Goal: Task Accomplishment & Management: Complete application form

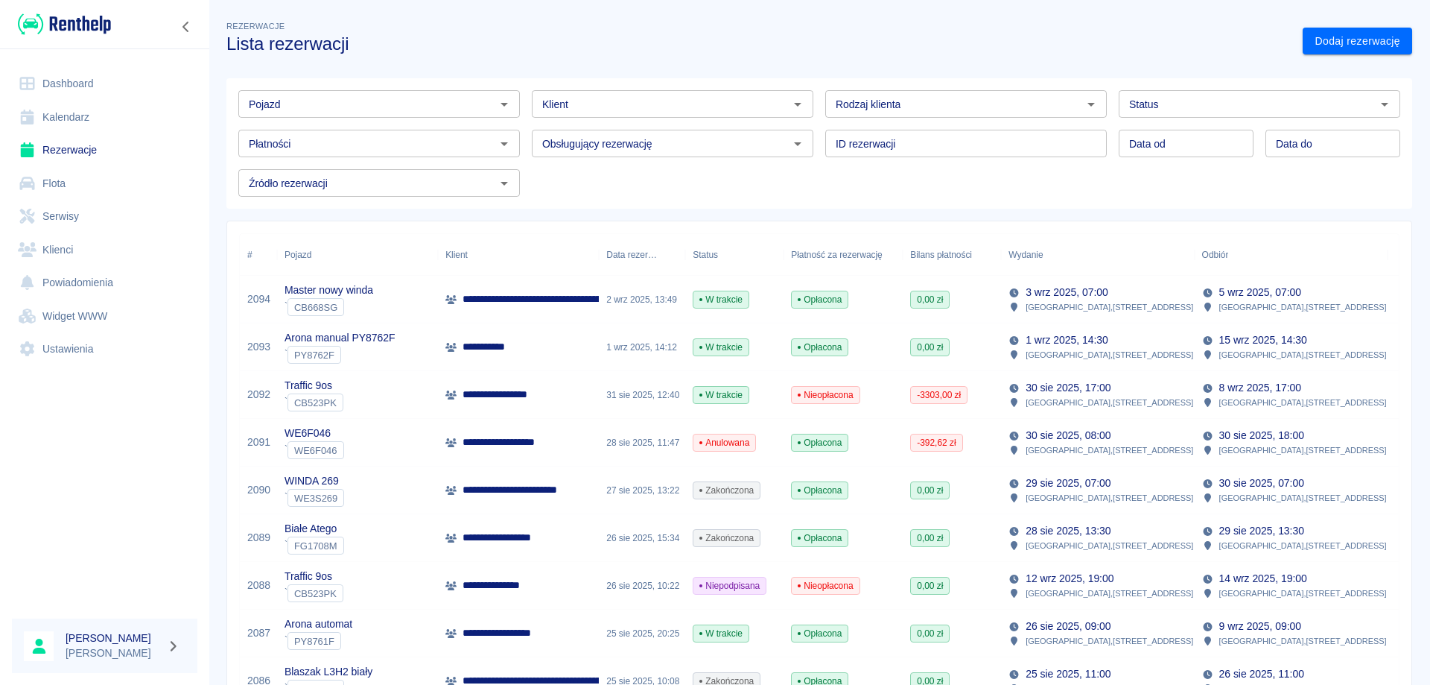
click at [63, 112] on link "Kalendarz" at bounding box center [105, 118] width 186 height 34
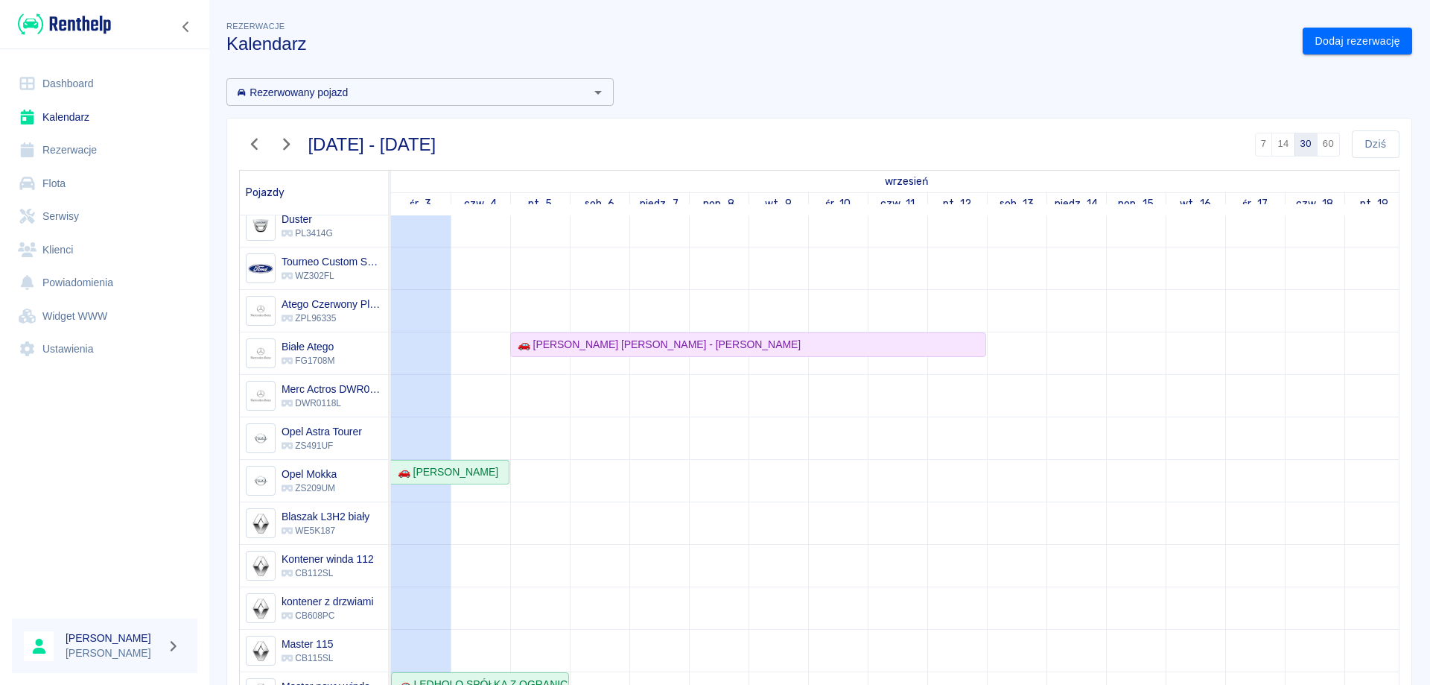
scroll to position [75, 0]
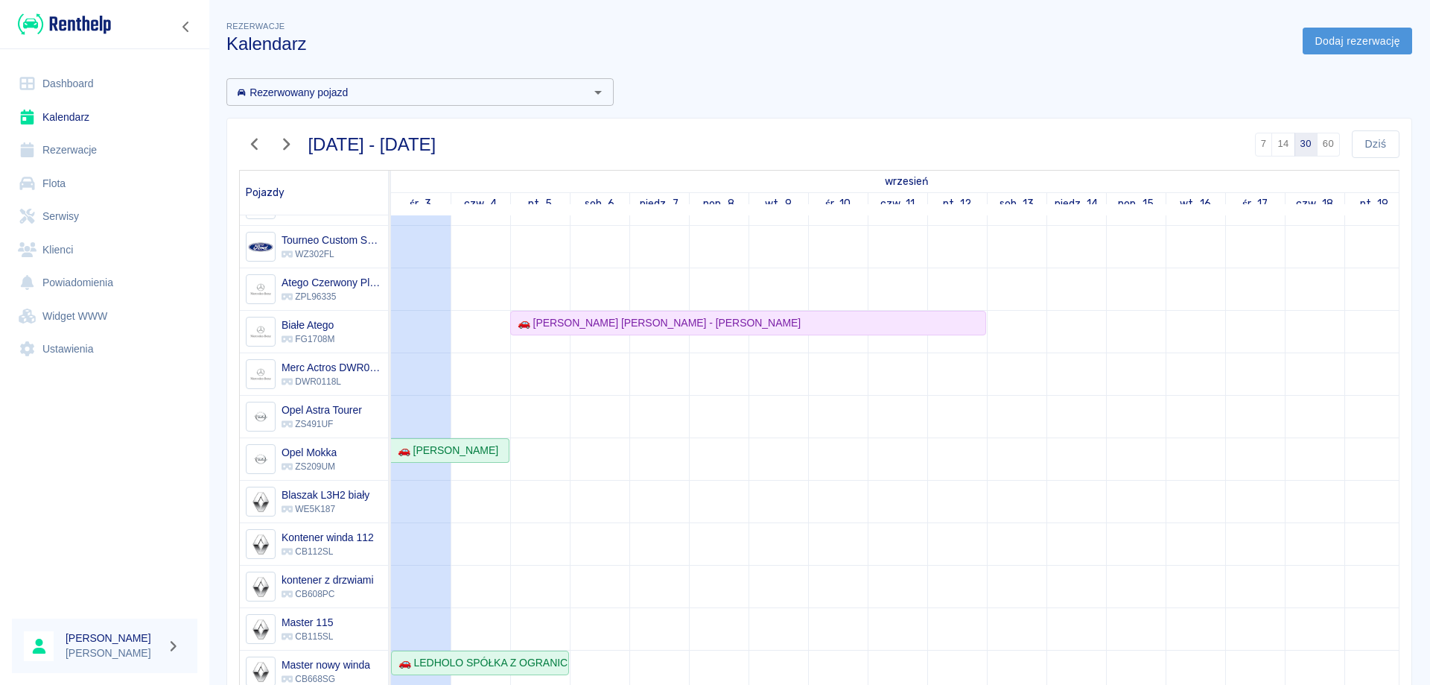
click at [1360, 39] on link "Dodaj rezerwację" at bounding box center [1358, 42] width 110 height 28
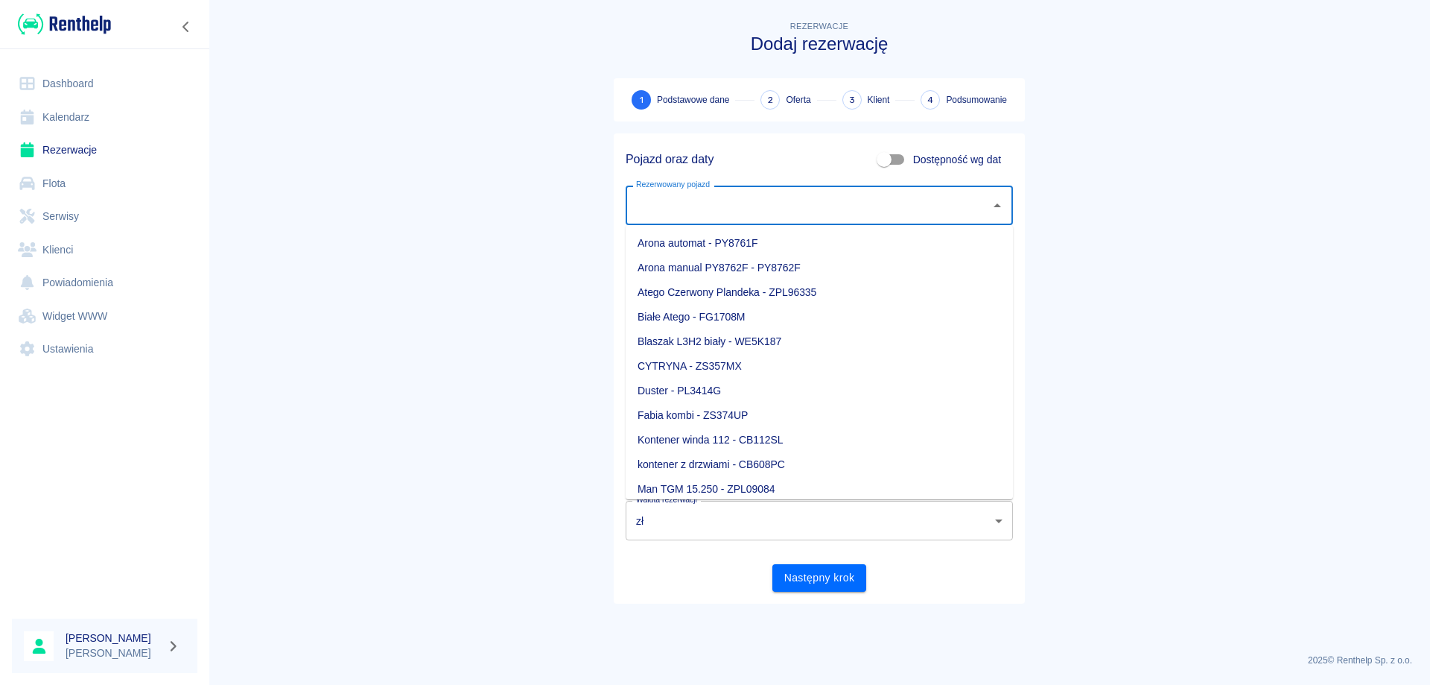
click at [708, 208] on input "Rezerwowany pojazd" at bounding box center [809, 205] width 352 height 26
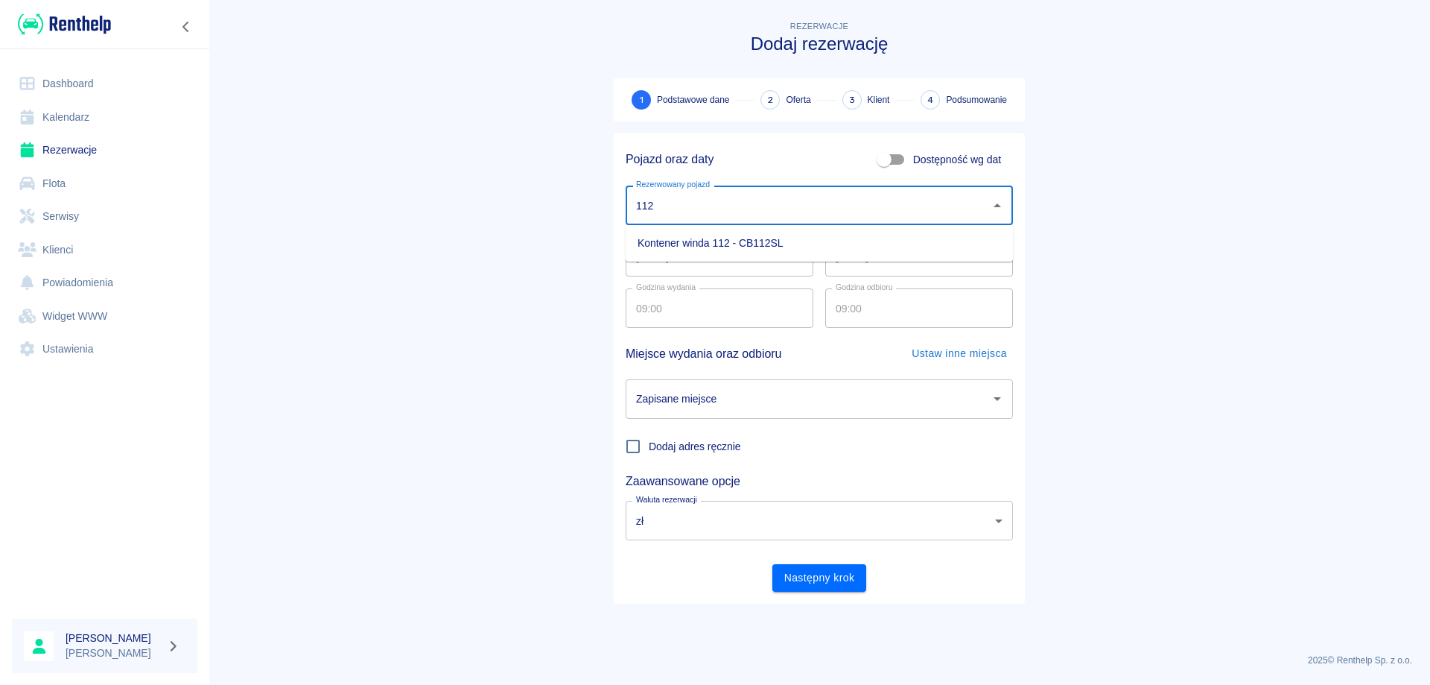
click at [736, 238] on li "Kontener winda 112 - CB112SL" at bounding box center [819, 243] width 387 height 25
type input "Kontener winda 112 - CB112SL"
click at [642, 259] on input "[DATE]" at bounding box center [720, 256] width 188 height 39
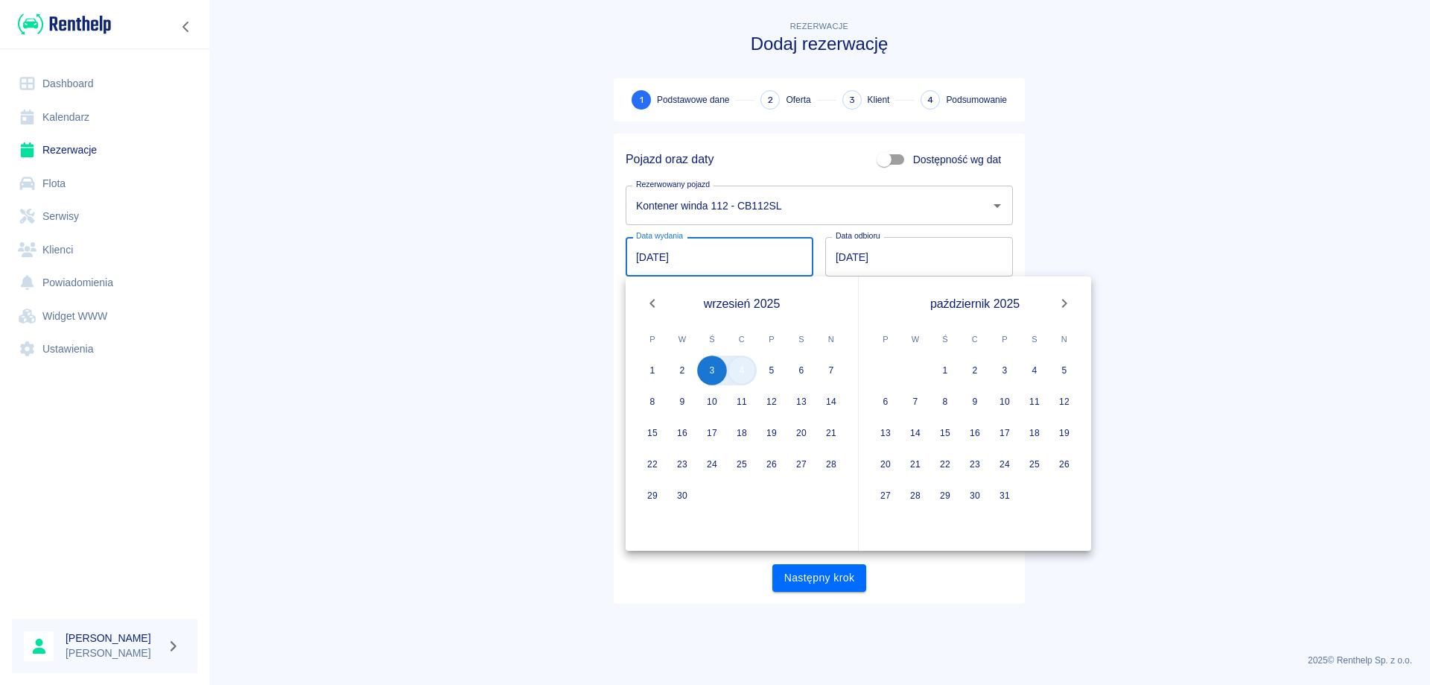
click at [747, 378] on button "4" at bounding box center [742, 370] width 30 height 30
type input "[DATE]"
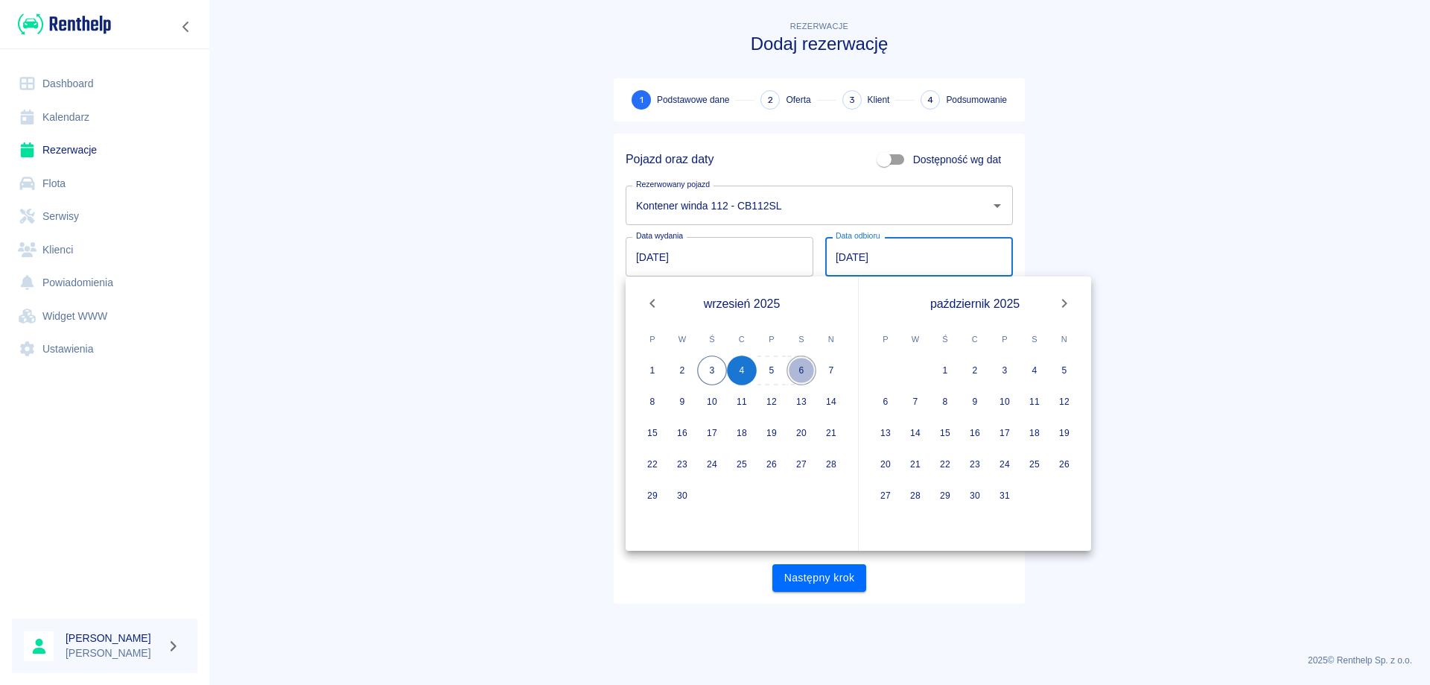
click at [796, 373] on button "6" at bounding box center [802, 370] width 30 height 30
type input "[DATE]"
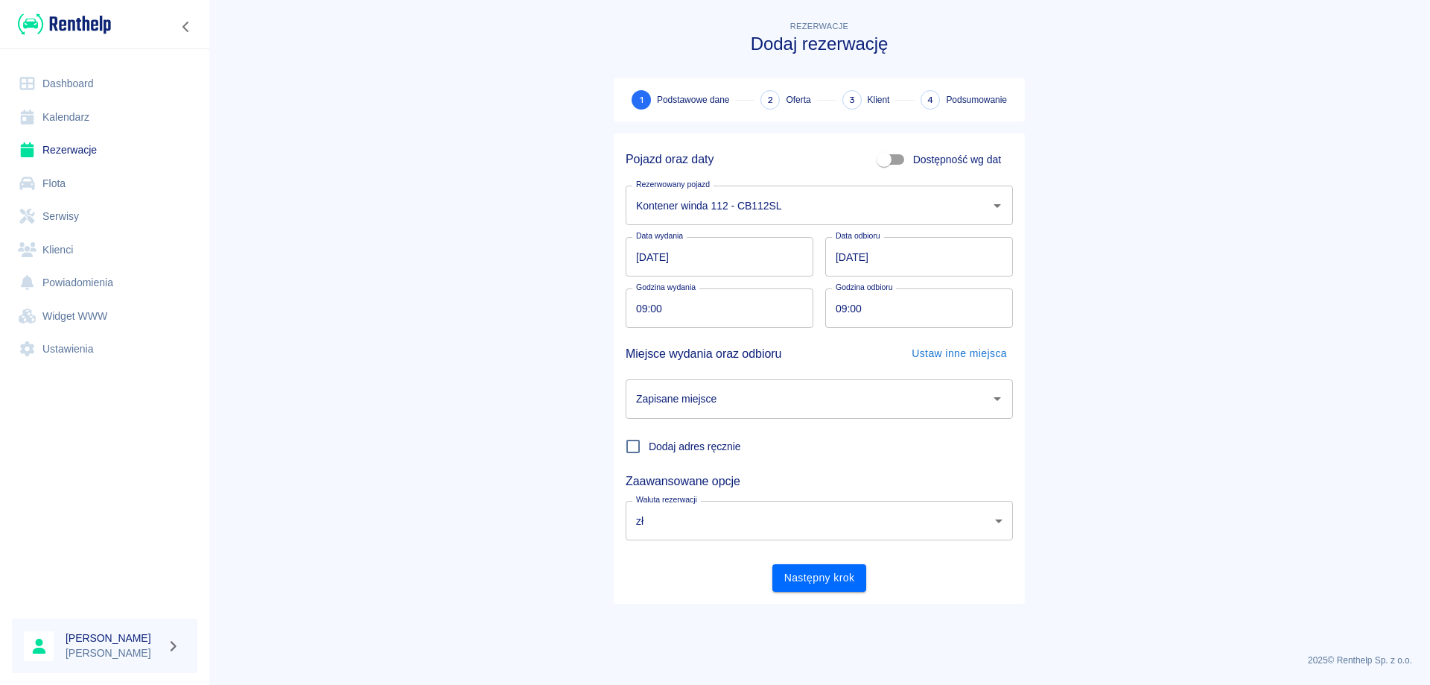
click at [645, 303] on input "09:00" at bounding box center [714, 307] width 177 height 39
type input "07:30"
click at [840, 305] on input "09:00" at bounding box center [914, 307] width 177 height 39
type input "07:30"
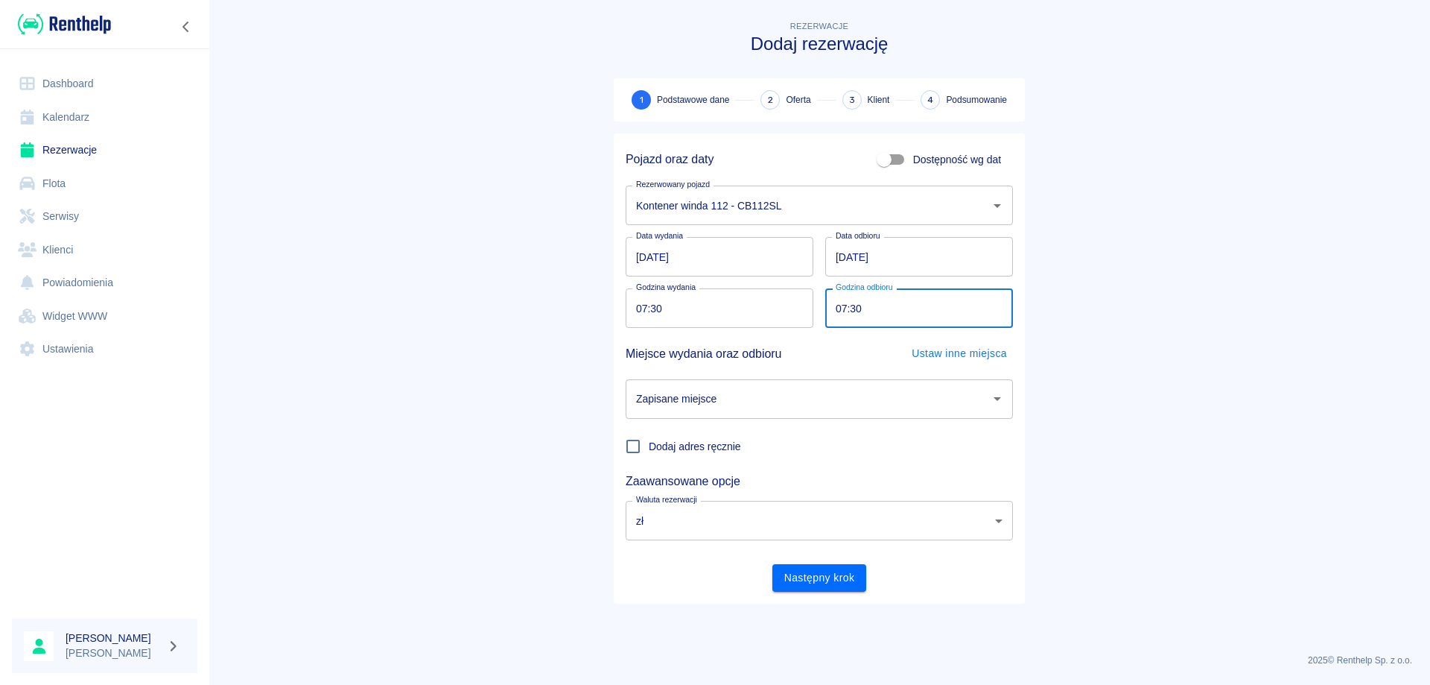
click at [776, 404] on input "Zapisane miejsce" at bounding box center [809, 399] width 352 height 26
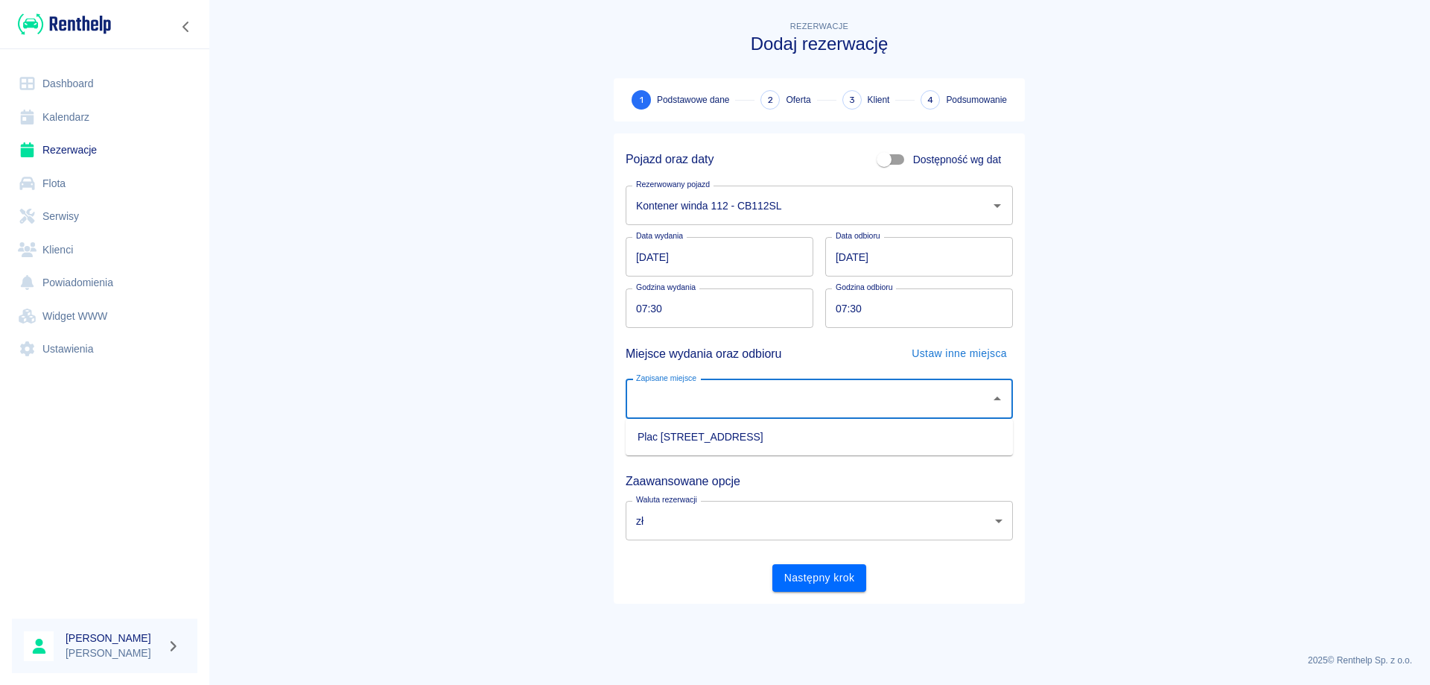
click at [771, 431] on li "Plac [STREET_ADDRESS]" at bounding box center [819, 437] width 387 height 25
type input "Plac [STREET_ADDRESS]"
click at [831, 569] on button "Następny krok" at bounding box center [820, 578] width 95 height 28
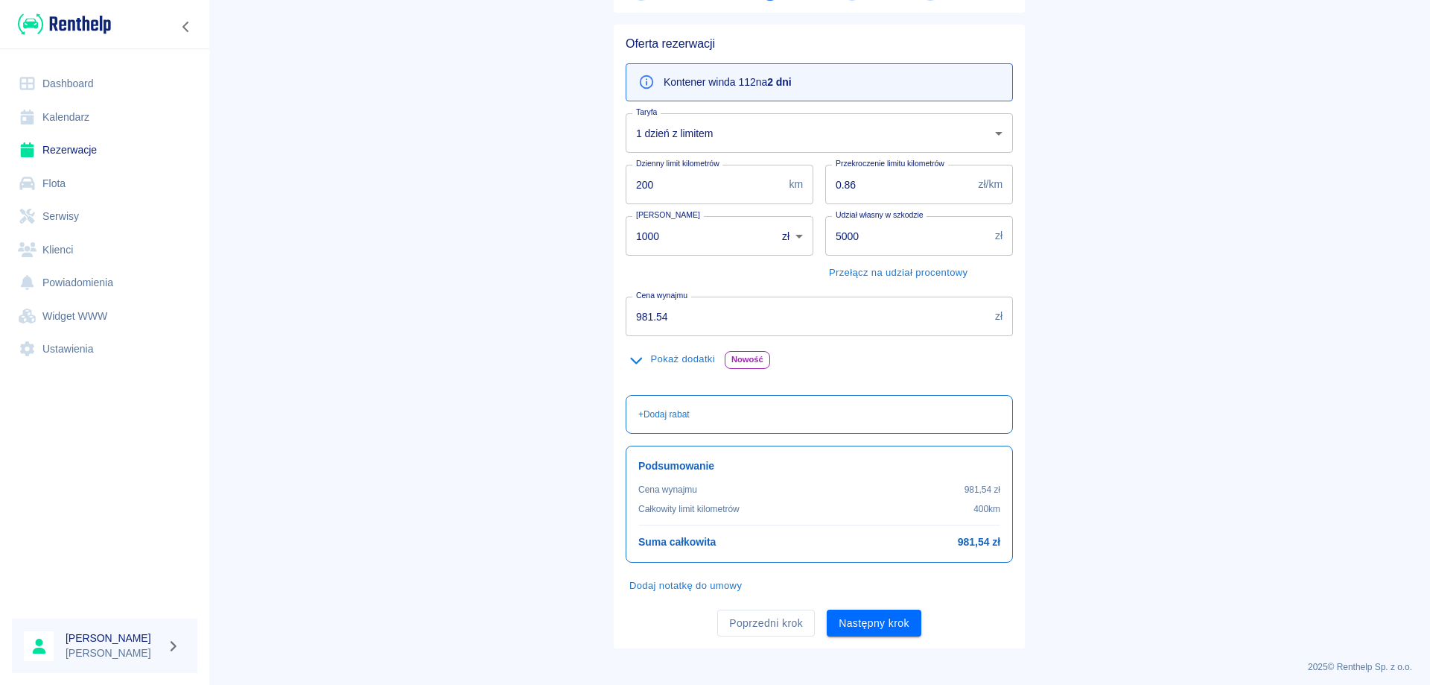
scroll to position [115, 0]
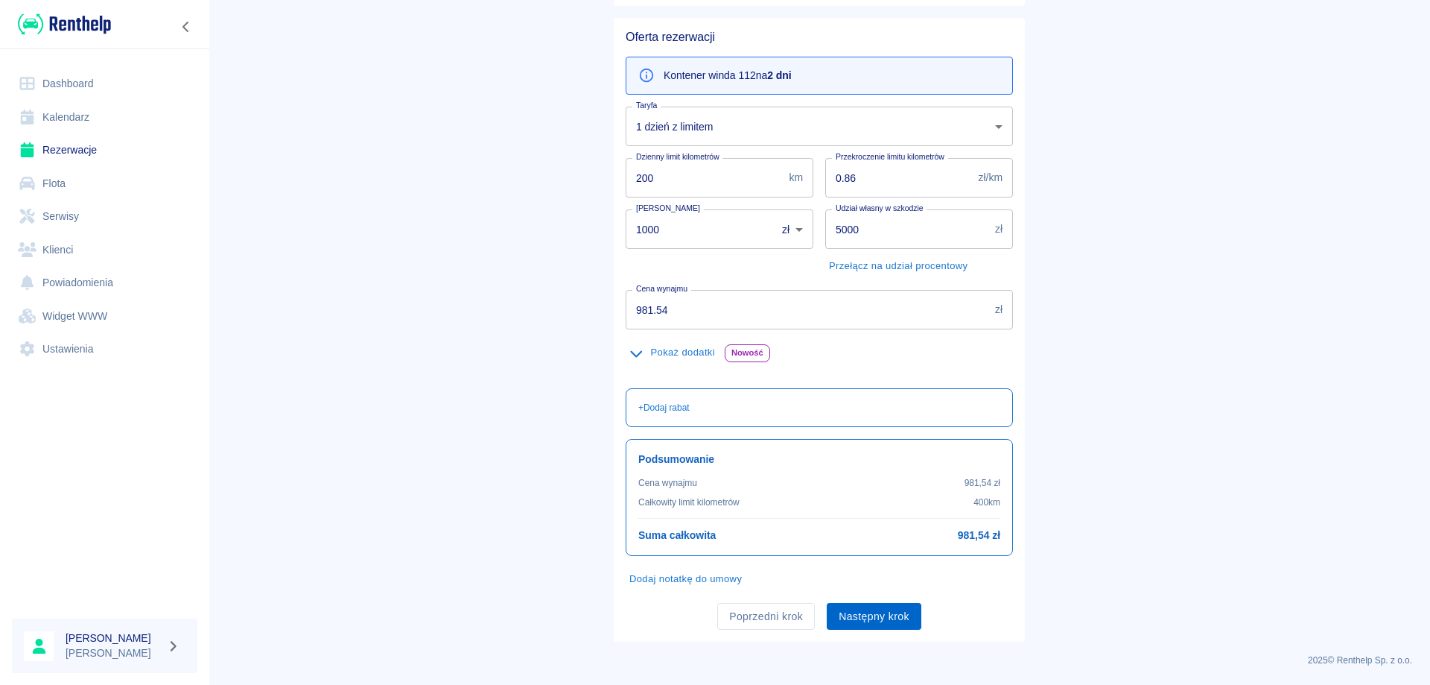
click at [884, 623] on button "Następny krok" at bounding box center [874, 617] width 95 height 28
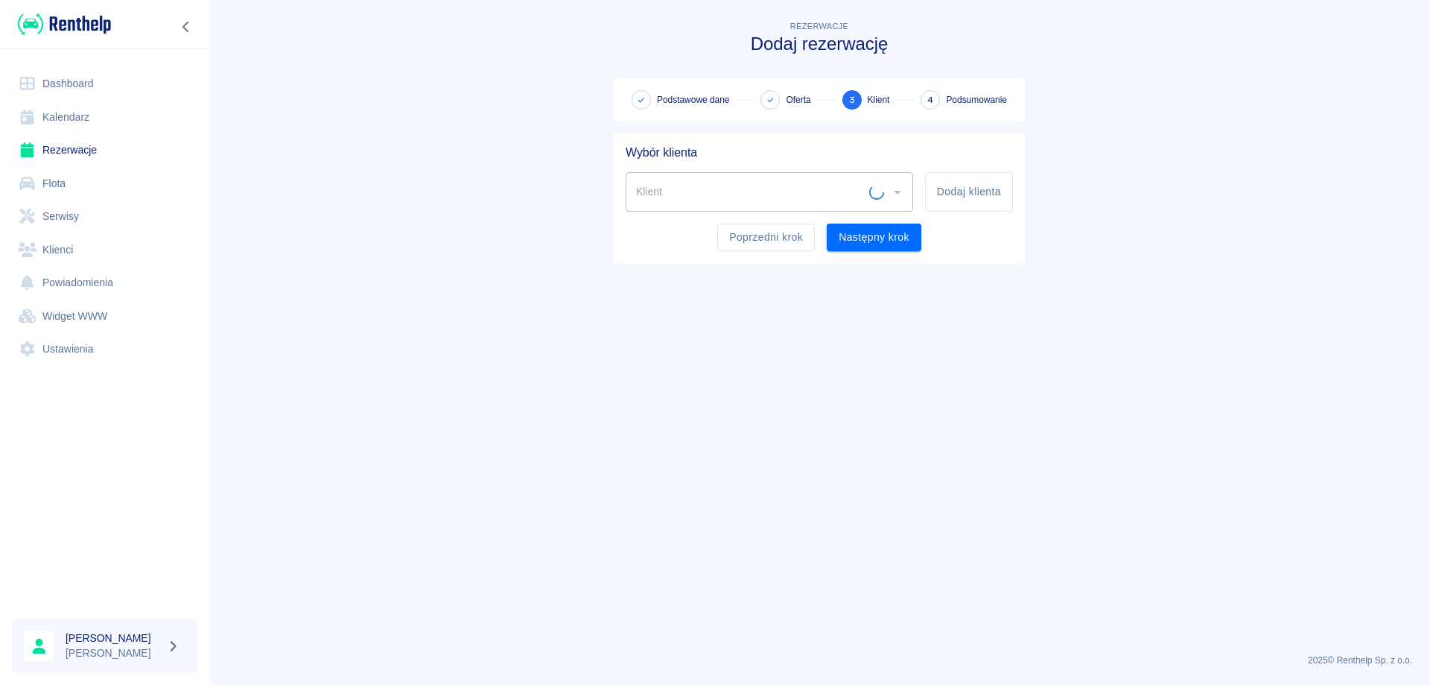
scroll to position [0, 0]
click at [803, 194] on input "Klient" at bounding box center [759, 192] width 252 height 26
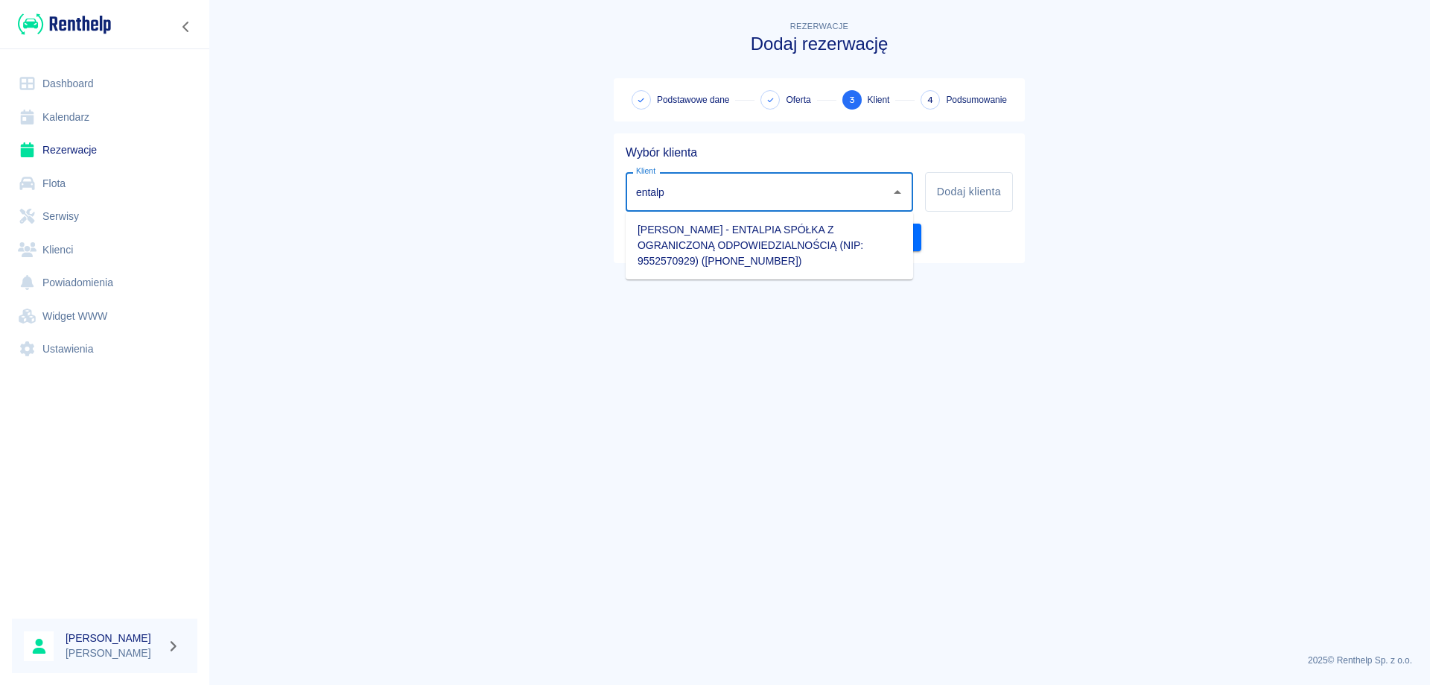
click at [752, 244] on li "[PERSON_NAME] - ENTALPIA SPÓŁKA Z OGRANICZONĄ ODPOWIEDZIALNOŚCIĄ (NIP: 95525709…" at bounding box center [770, 246] width 288 height 56
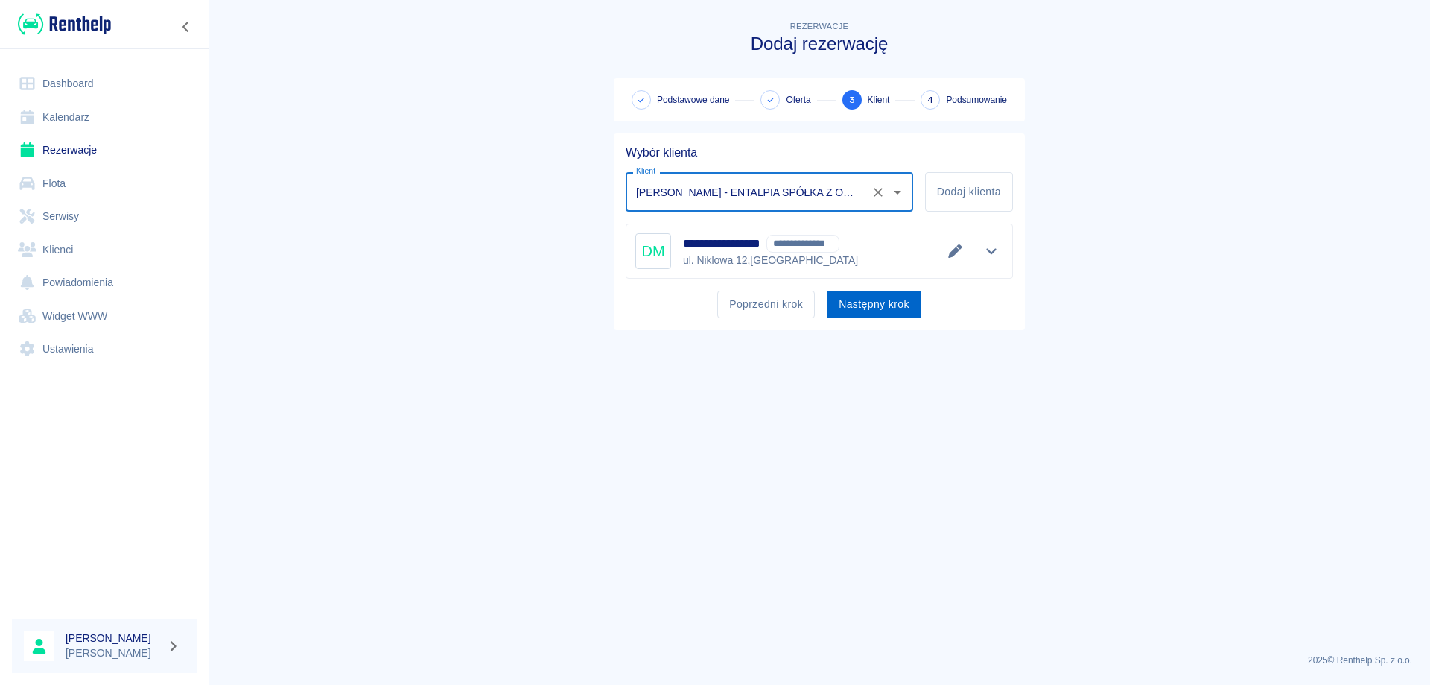
type input "[PERSON_NAME] - ENTALPIA SPÓŁKA Z OGRANICZONĄ ODPOWIEDZIALNOŚCIĄ (NIP: 95525709…"
click at [862, 302] on button "Następny krok" at bounding box center [874, 305] width 95 height 28
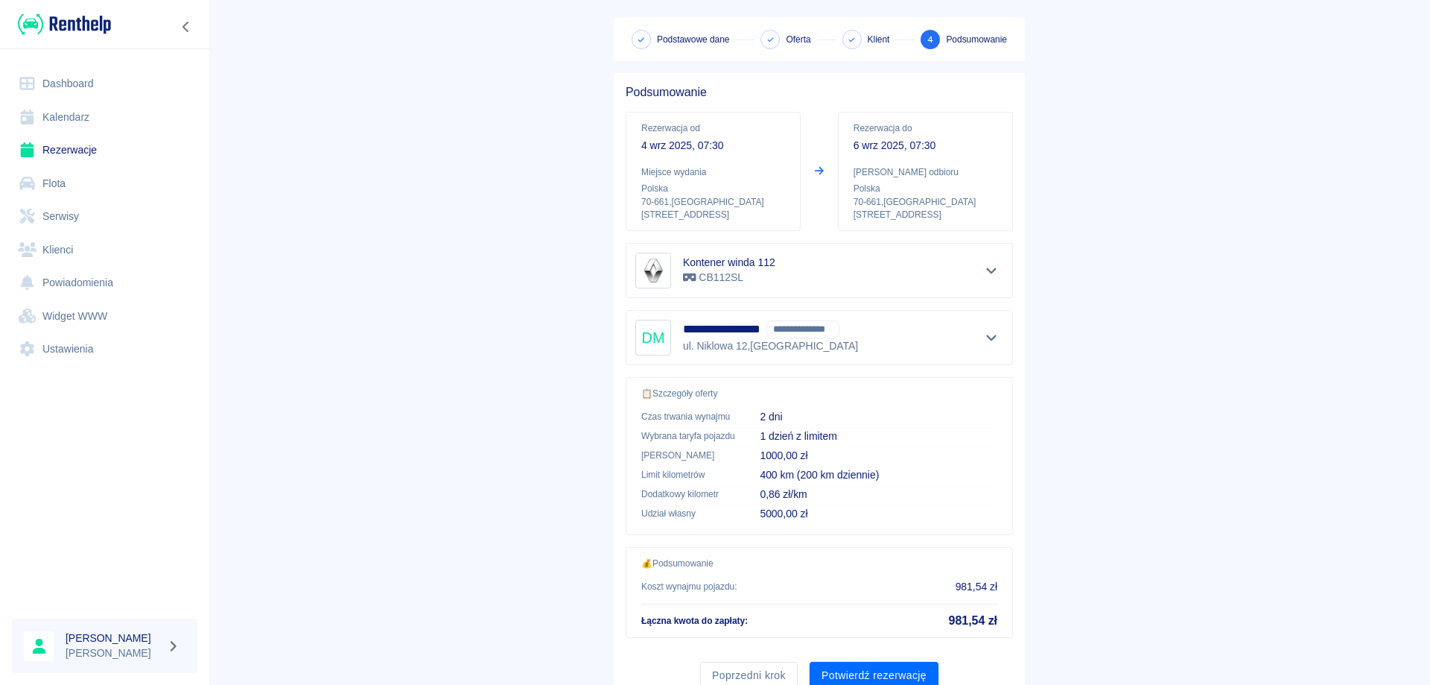
scroll to position [119, 0]
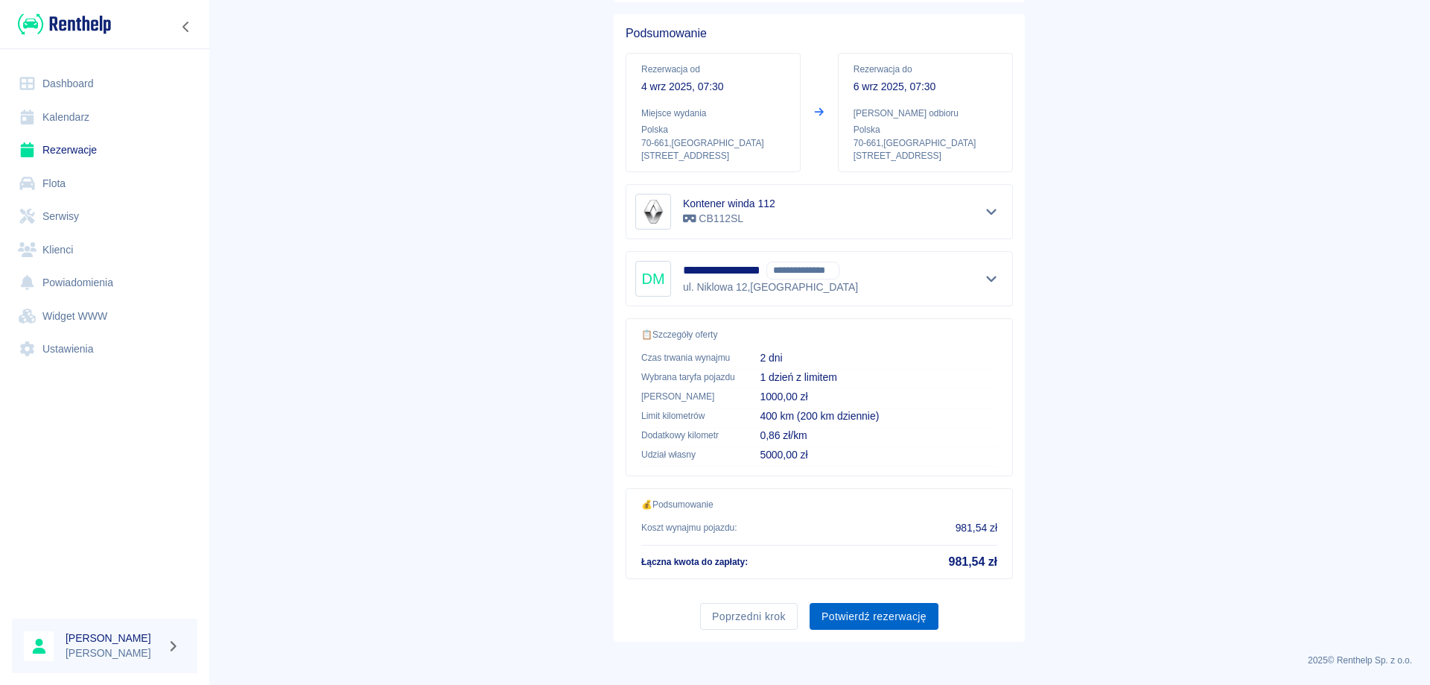
click at [869, 611] on button "Potwierdź rezerwację" at bounding box center [874, 617] width 129 height 28
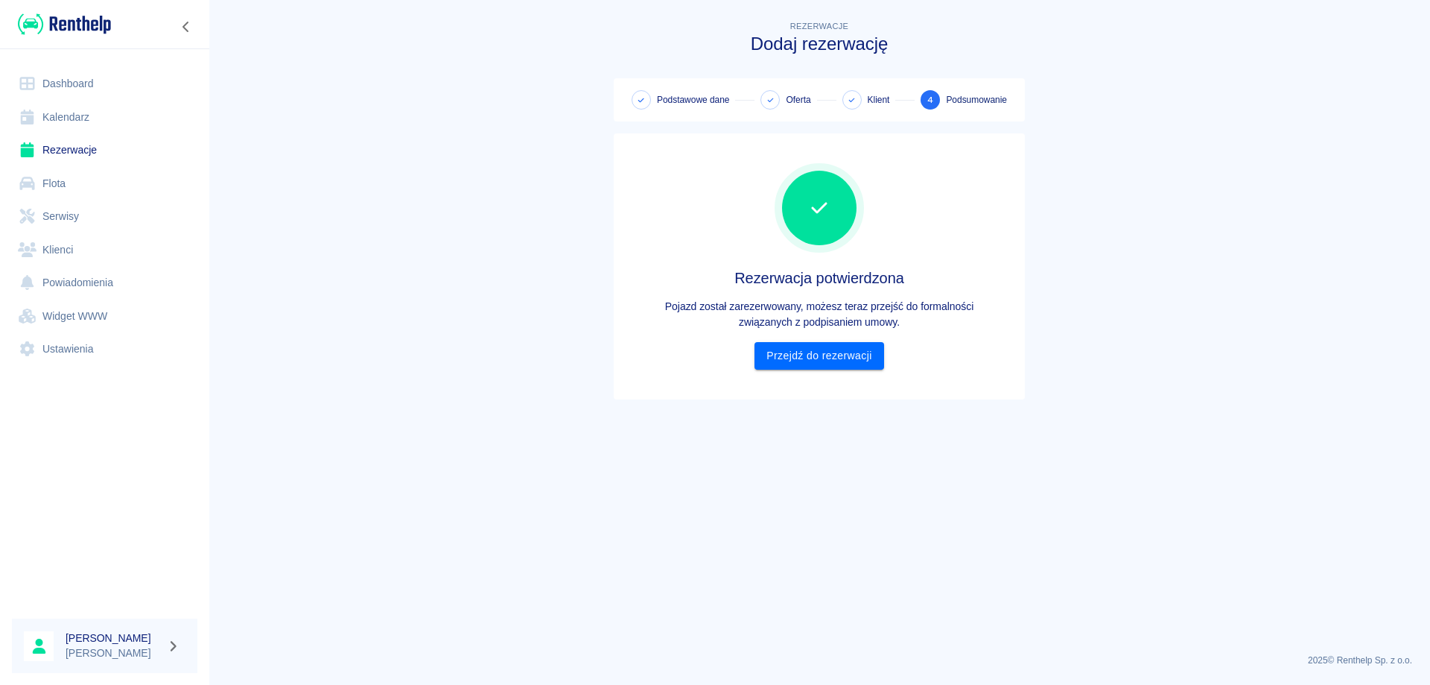
scroll to position [0, 0]
click at [816, 351] on link "Przejdź do rezerwacji" at bounding box center [819, 356] width 129 height 28
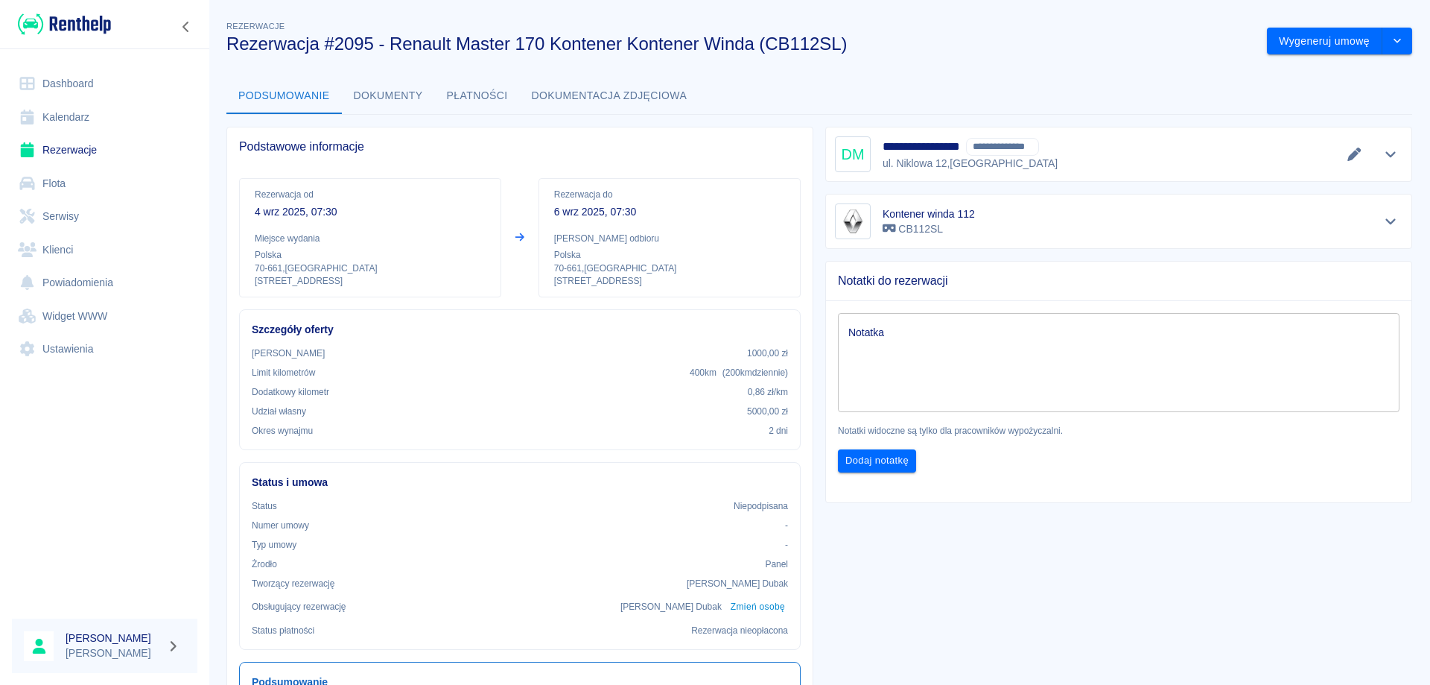
click at [67, 155] on link "Rezerwacje" at bounding box center [105, 150] width 186 height 34
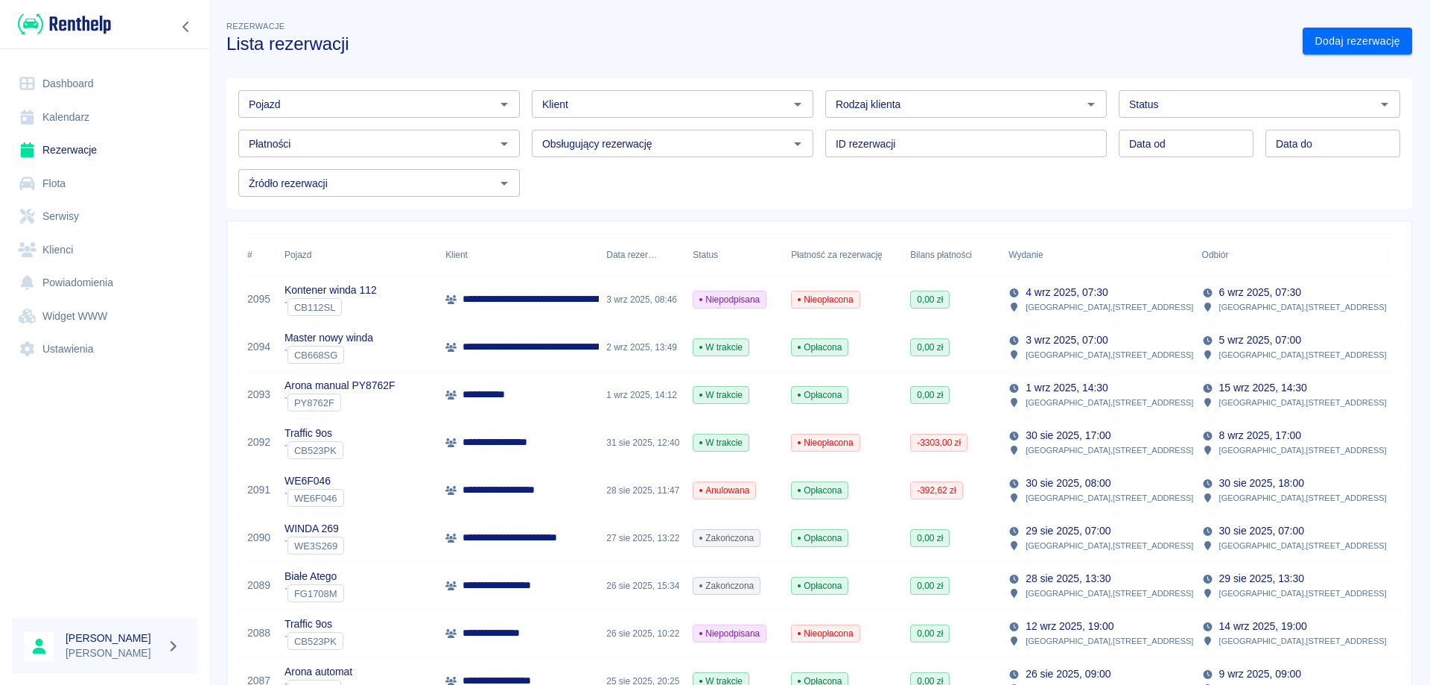
click at [473, 398] on p "**********" at bounding box center [486, 395] width 46 height 16
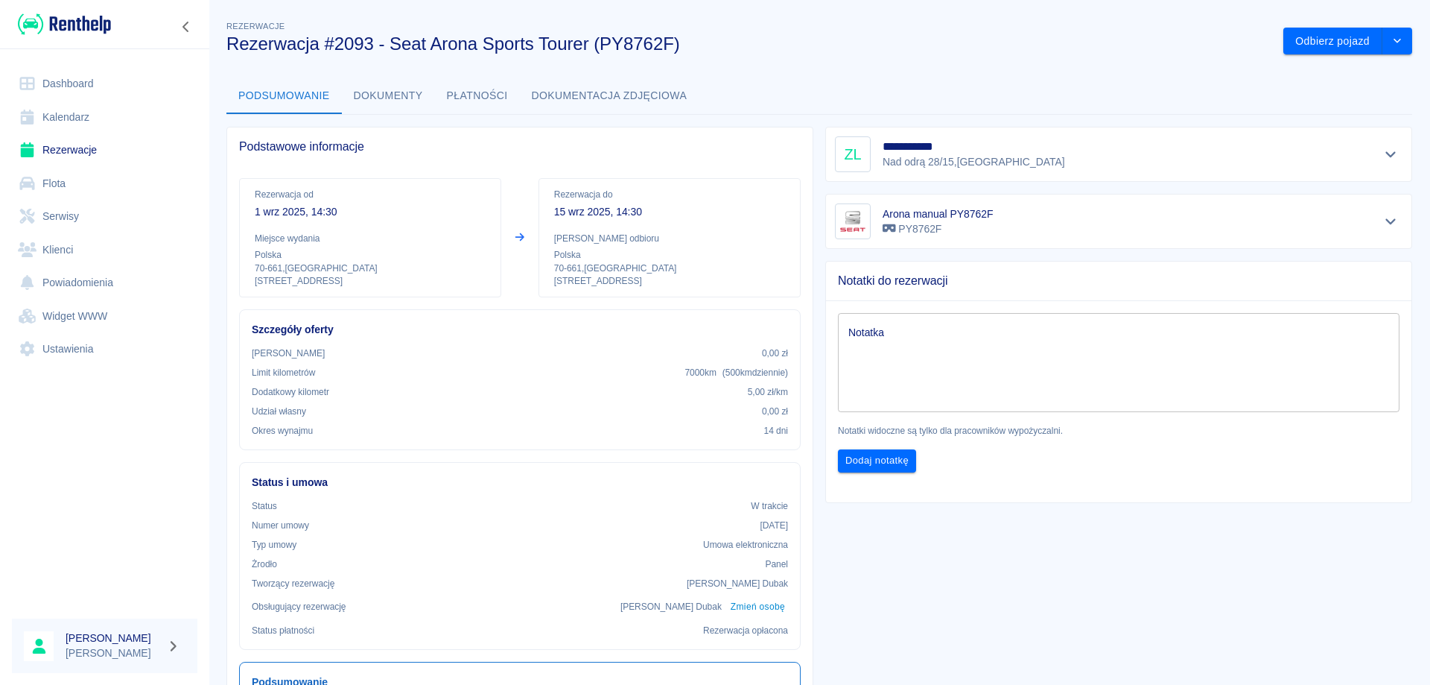
click at [377, 98] on button "Dokumenty" at bounding box center [388, 96] width 93 height 36
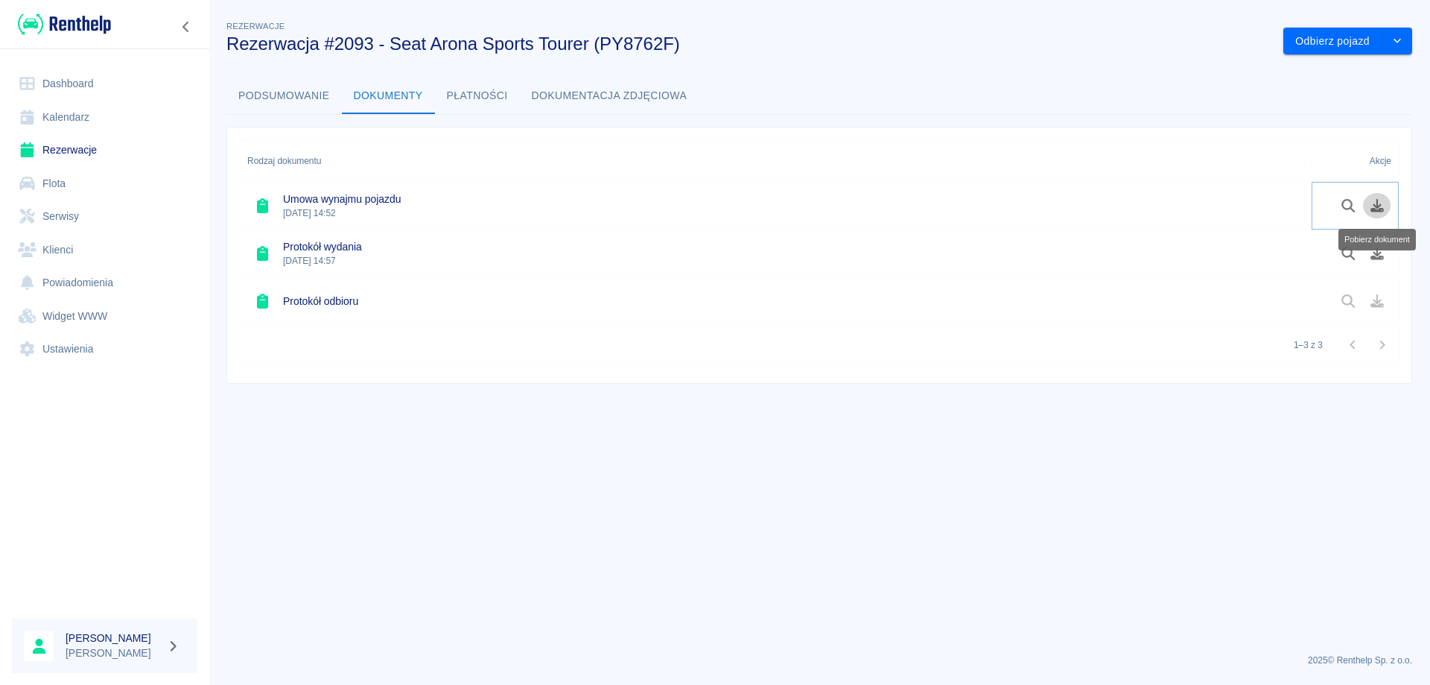
click at [1378, 207] on icon "Pobierz dokument" at bounding box center [1377, 205] width 13 height 13
click at [1374, 253] on icon "Pobierz dokument" at bounding box center [1377, 253] width 13 height 13
click at [294, 95] on button "Podsumowanie" at bounding box center [283, 96] width 115 height 36
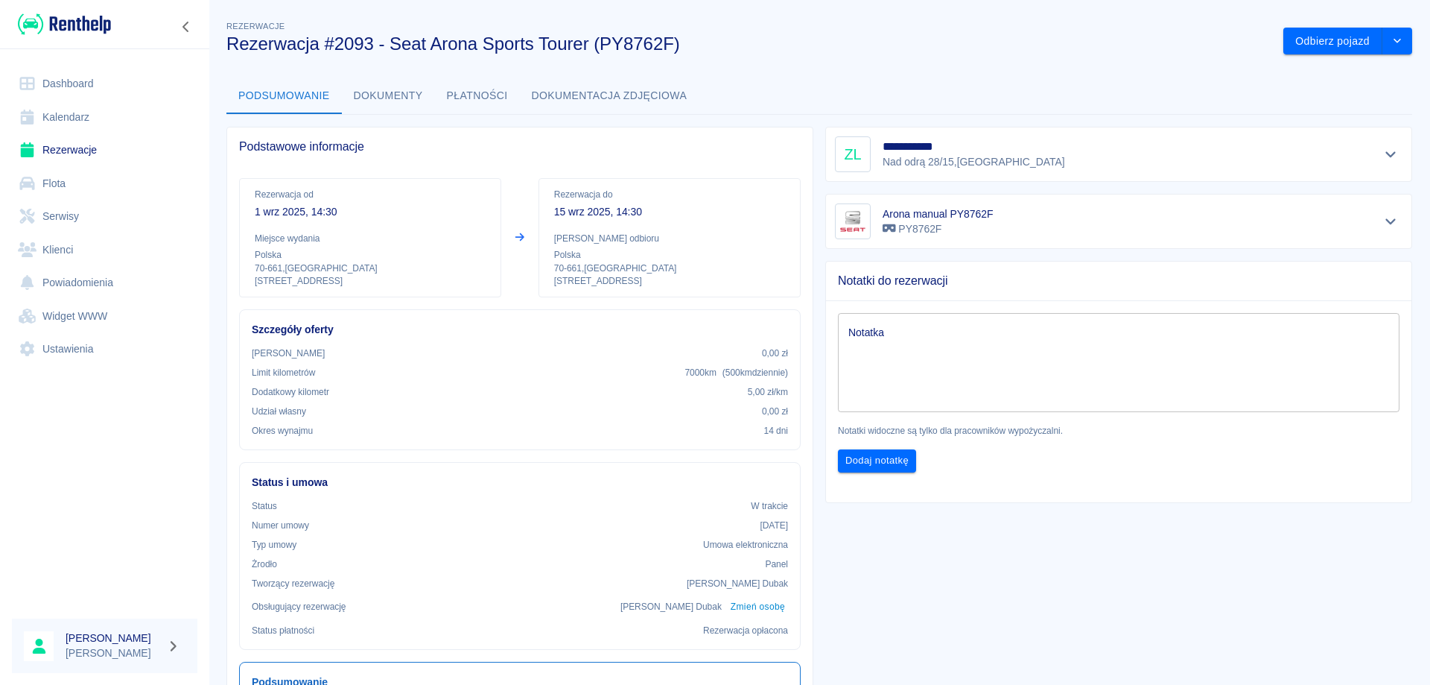
click at [998, 362] on textarea "Notatka" at bounding box center [1119, 363] width 541 height 75
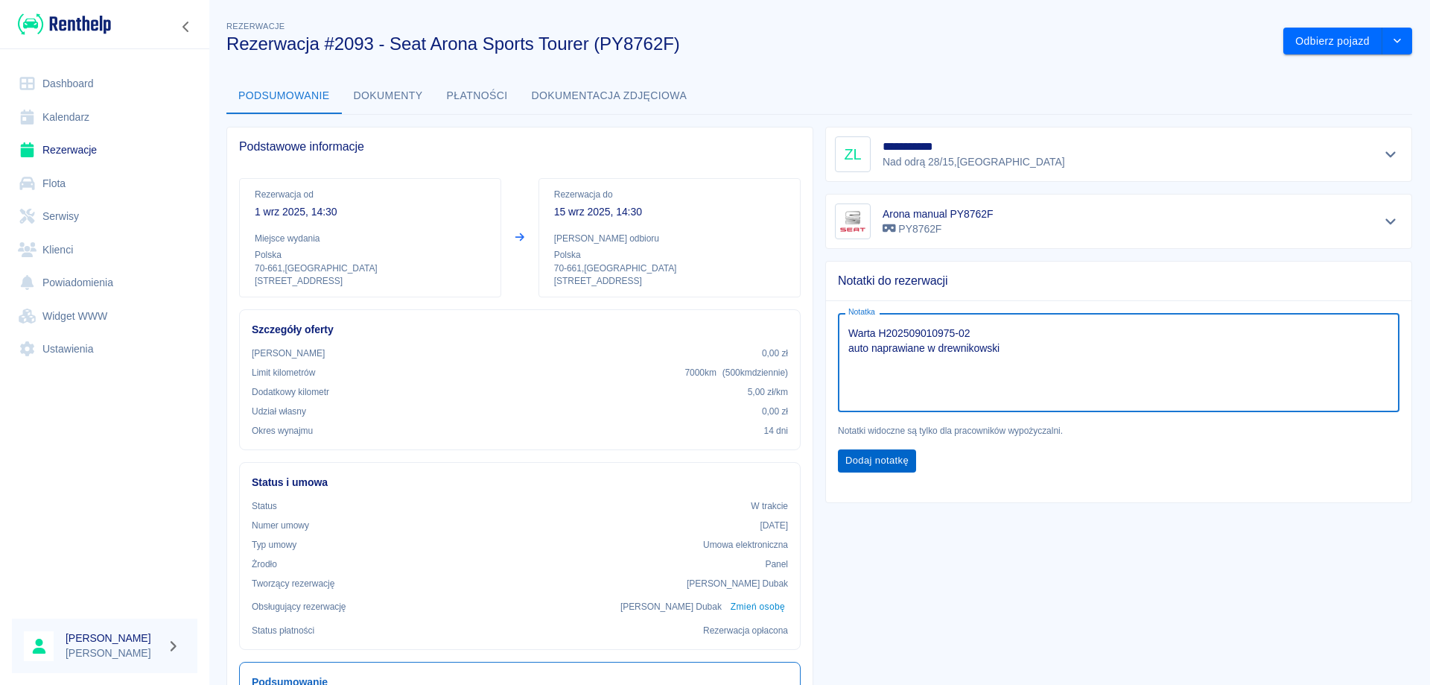
type textarea "Warta H202509010975-02 auto naprawiane w drewnikowski"
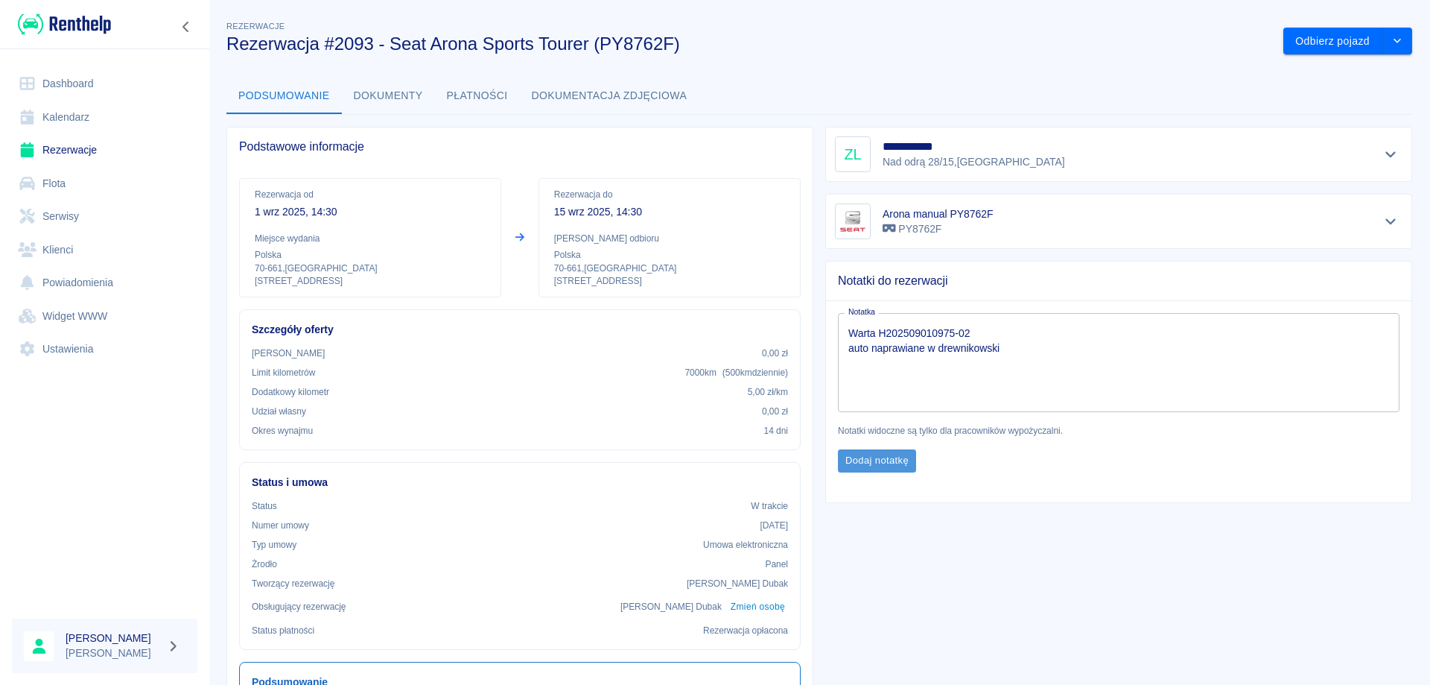
click at [875, 457] on button "Dodaj notatkę" at bounding box center [877, 460] width 78 height 23
